Goal: Communication & Community: Ask a question

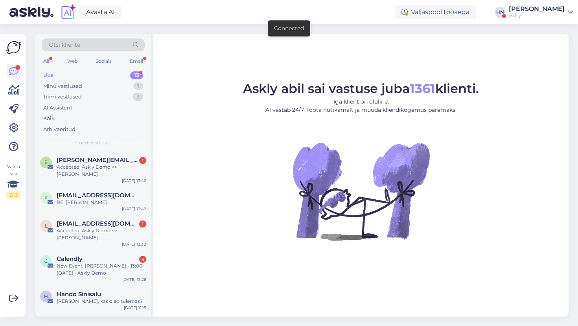
click at [237, 148] on figure "Askly abil sai vastuse juba 1361 klienti. Iga klient on oluline. AI vastab 24/7…" at bounding box center [360, 173] width 401 height 180
click at [13, 129] on icon at bounding box center [13, 127] width 9 height 9
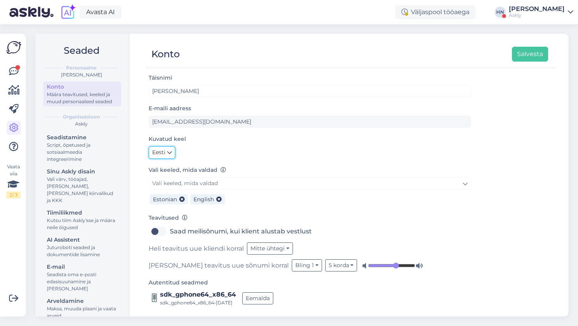
click at [162, 154] on span "Eesti" at bounding box center [158, 153] width 13 height 9
click at [162, 165] on link "English" at bounding box center [170, 169] width 42 height 13
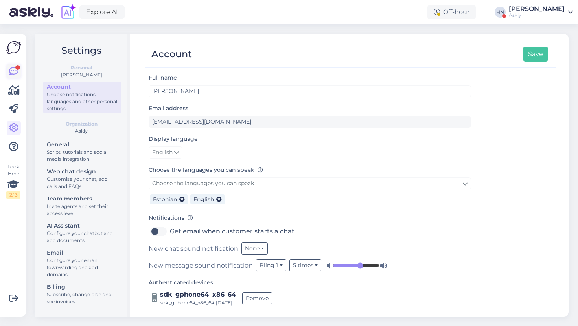
click at [13, 70] on icon at bounding box center [13, 71] width 9 height 9
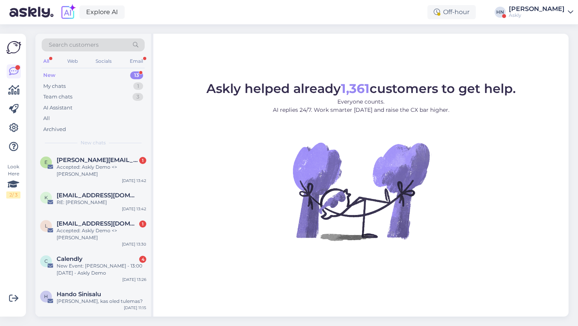
click at [273, 114] on p "Everyone counts. AI replies 24/7. Work smarter today and raise the CX bar highe…" at bounding box center [360, 106] width 309 height 17
click at [282, 191] on figure "Askly helped already 1,361 customers to get help. Everyone counts. AI replies 2…" at bounding box center [360, 173] width 401 height 180
click at [92, 89] on div "My chats 1" at bounding box center [93, 86] width 103 height 11
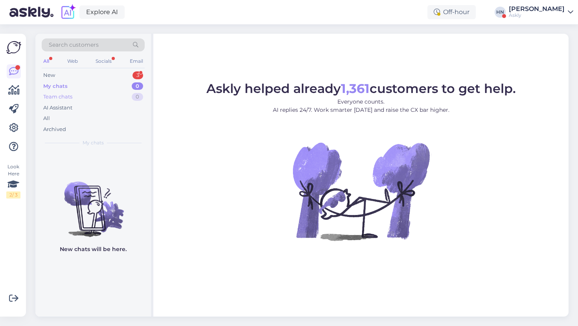
click at [85, 99] on div "Team chats 0" at bounding box center [93, 97] width 103 height 11
click at [85, 94] on div "Team chats 0" at bounding box center [93, 97] width 103 height 11
click at [86, 91] on div "My chats 0" at bounding box center [93, 86] width 103 height 11
click at [86, 88] on div "My chats 0" at bounding box center [93, 86] width 103 height 11
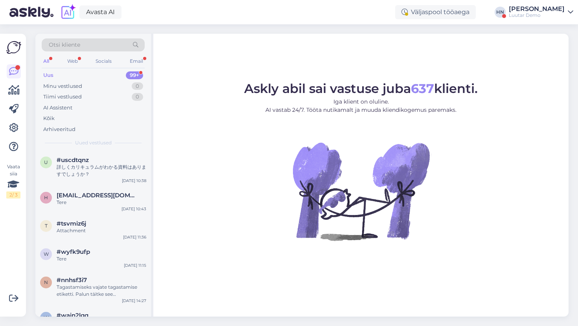
click at [300, 172] on img at bounding box center [360, 191] width 141 height 141
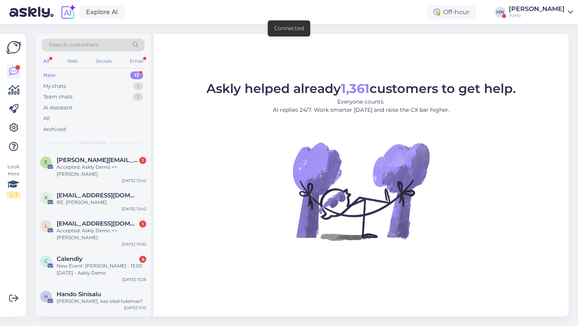
click at [546, 17] on div "Askly" at bounding box center [536, 15] width 56 height 6
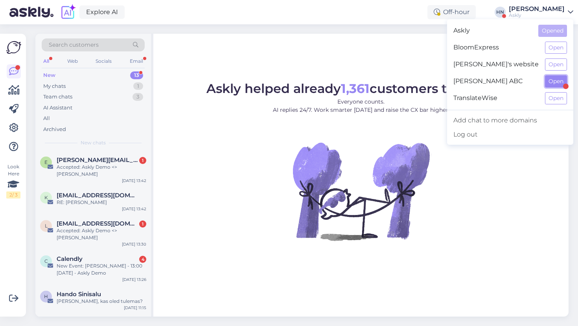
click at [560, 79] on button "Open" at bounding box center [556, 81] width 22 height 12
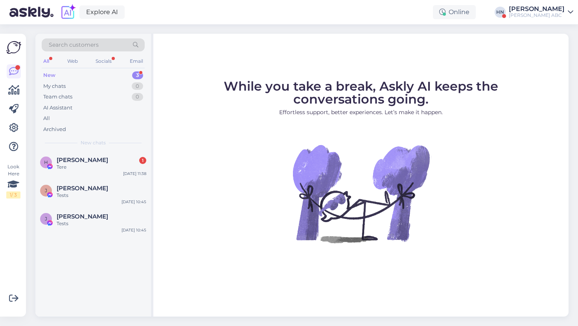
click at [216, 115] on p "Effortless support, better experiences. Let’s make it happen." at bounding box center [361, 112] width 346 height 8
click at [542, 11] on div "[PERSON_NAME]" at bounding box center [536, 9] width 56 height 6
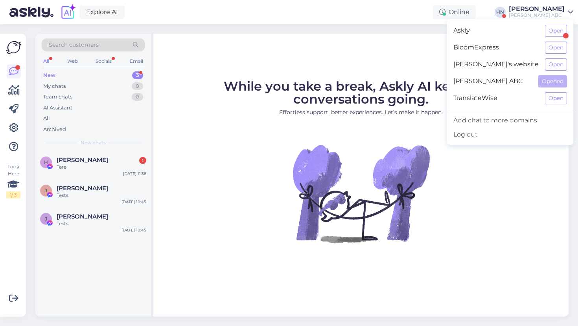
click at [543, 24] on div "Askly Open" at bounding box center [510, 30] width 126 height 17
click at [545, 26] on button "Open" at bounding box center [556, 31] width 22 height 12
